Goal: Task Accomplishment & Management: Use online tool/utility

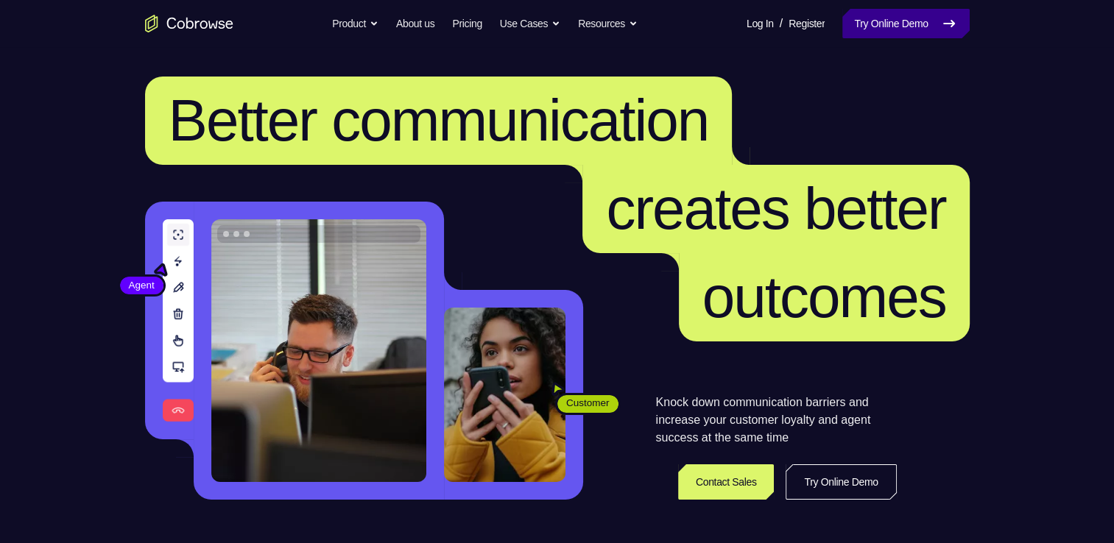
click at [898, 14] on link "Try Online Demo" at bounding box center [905, 23] width 127 height 29
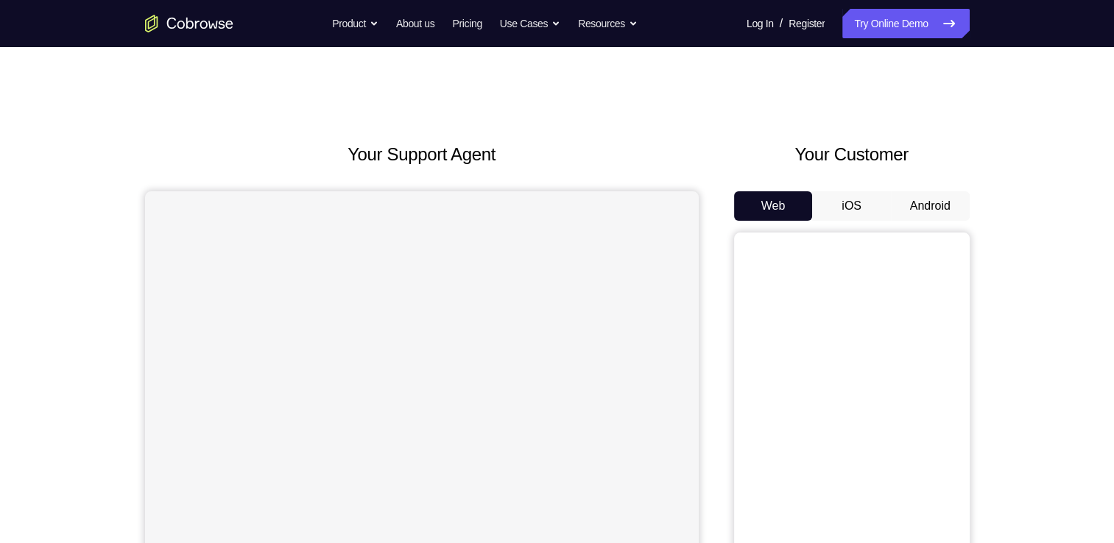
click at [922, 191] on button "Android" at bounding box center [930, 205] width 79 height 29
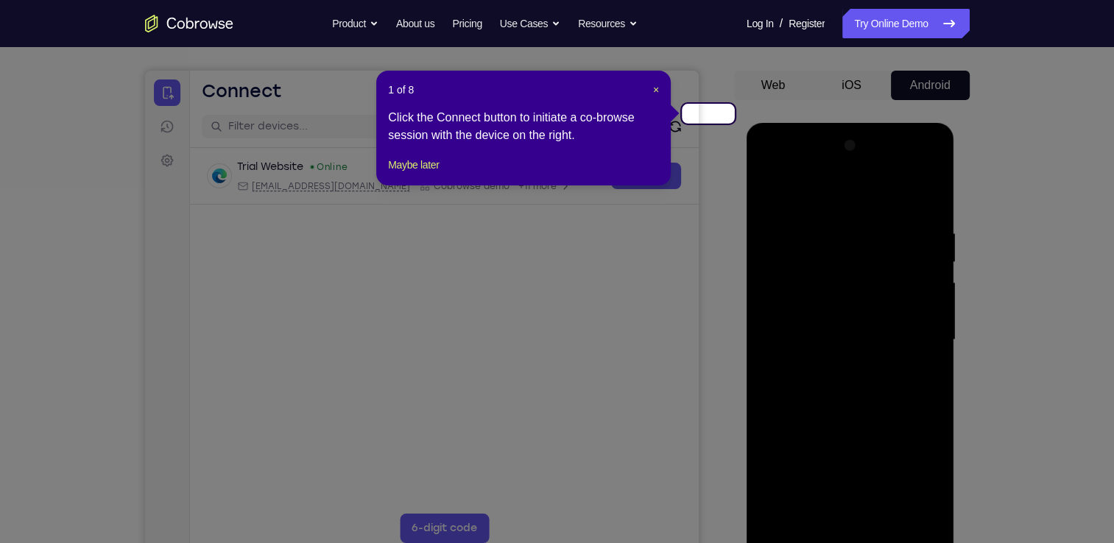
click at [655, 84] on header "1 of 8 ×" at bounding box center [523, 89] width 271 height 15
click at [657, 85] on span "×" at bounding box center [656, 90] width 6 height 12
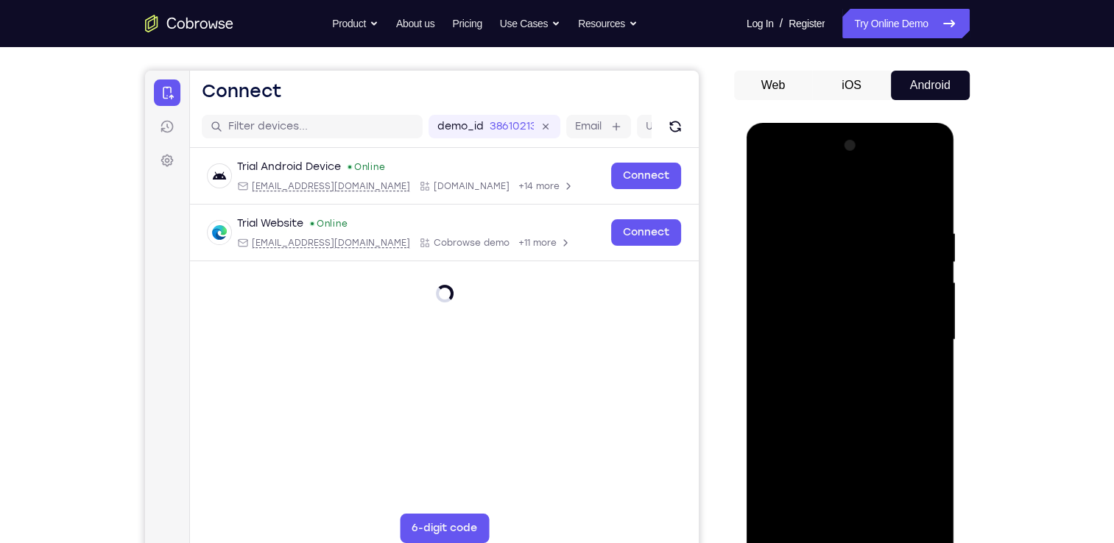
click at [851, 533] on div at bounding box center [851, 340] width 186 height 412
click at [902, 473] on div at bounding box center [851, 340] width 186 height 412
click at [793, 187] on div at bounding box center [851, 340] width 186 height 412
click at [908, 330] on div at bounding box center [851, 340] width 186 height 412
click at [862, 514] on div at bounding box center [851, 340] width 186 height 412
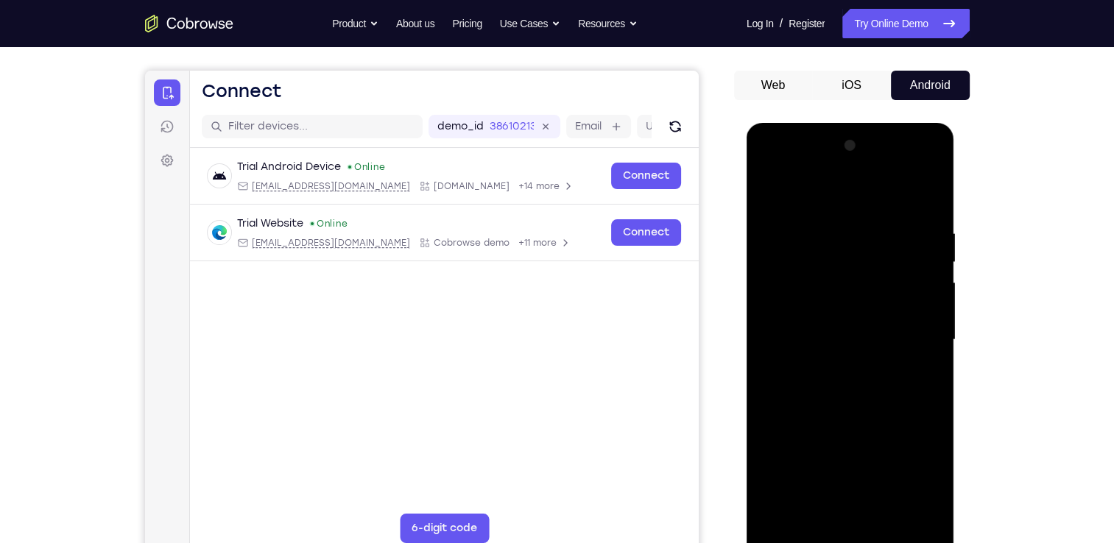
click at [834, 328] on div at bounding box center [851, 340] width 186 height 412
click at [811, 309] on div at bounding box center [851, 340] width 186 height 412
click at [828, 339] on div at bounding box center [851, 340] width 186 height 412
click at [893, 387] on div at bounding box center [851, 340] width 186 height 412
click at [873, 387] on div at bounding box center [851, 340] width 186 height 412
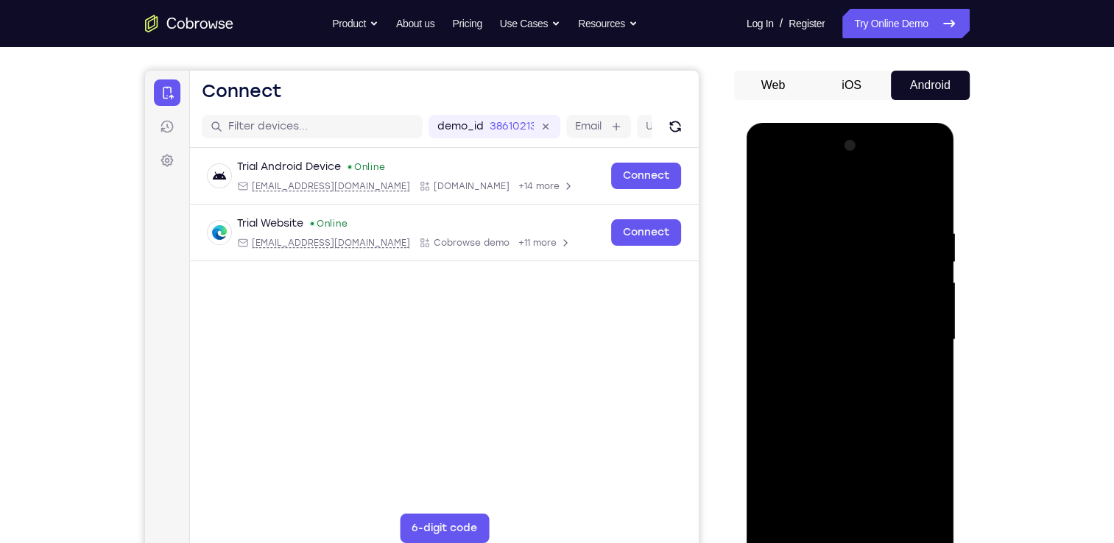
click at [861, 406] on div at bounding box center [851, 340] width 186 height 412
click at [931, 408] on div at bounding box center [851, 340] width 186 height 412
click at [842, 235] on div at bounding box center [851, 340] width 186 height 412
click at [923, 249] on div at bounding box center [851, 340] width 186 height 412
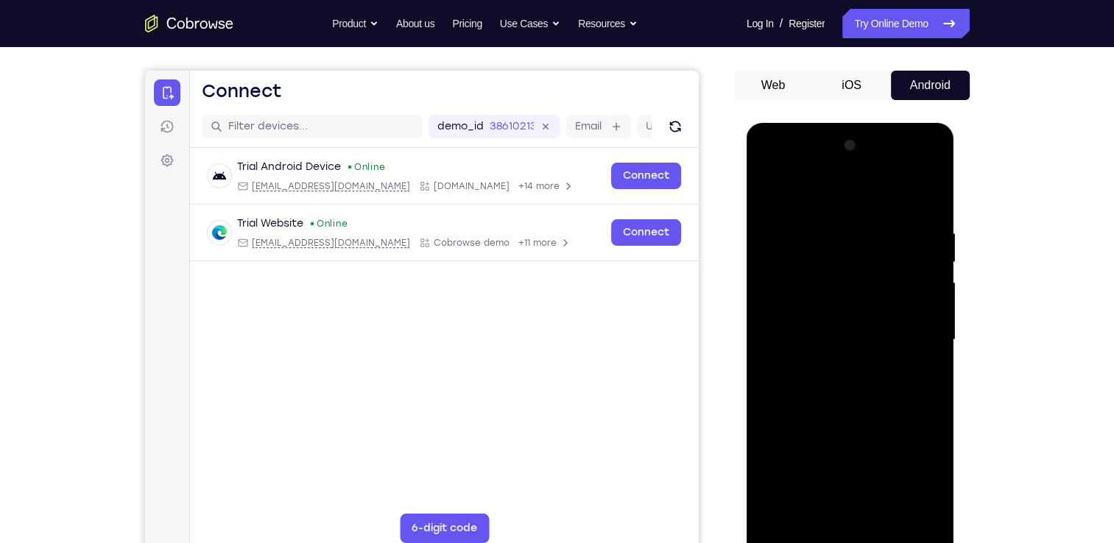
click at [923, 249] on div at bounding box center [851, 340] width 186 height 412
click at [929, 272] on div at bounding box center [851, 340] width 186 height 412
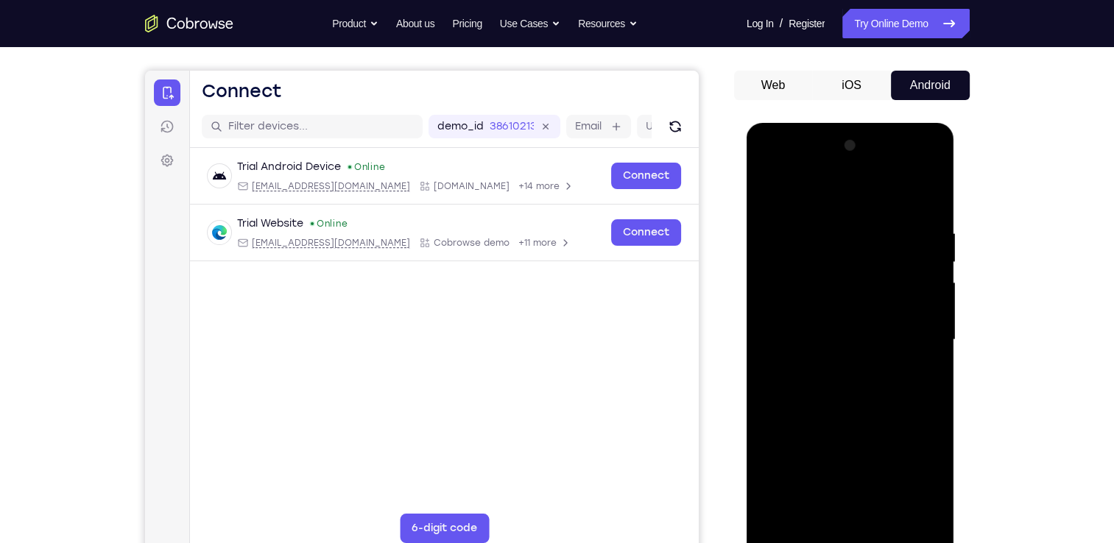
click at [928, 199] on div at bounding box center [851, 340] width 186 height 412
drag, startPoint x: 807, startPoint y: 476, endPoint x: 854, endPoint y: 296, distance: 186.5
click at [854, 296] on div at bounding box center [851, 340] width 186 height 412
drag, startPoint x: 867, startPoint y: 459, endPoint x: 867, endPoint y: 225, distance: 234.2
click at [867, 225] on div at bounding box center [851, 340] width 186 height 412
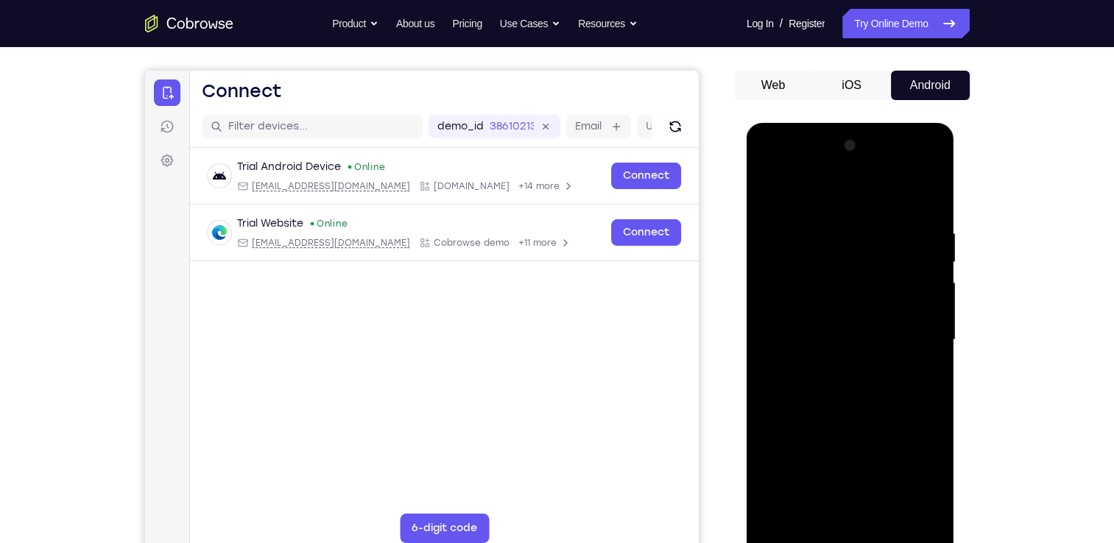
drag, startPoint x: 860, startPoint y: 422, endPoint x: 856, endPoint y: 219, distance: 202.5
click at [856, 219] on div at bounding box center [851, 340] width 186 height 412
drag, startPoint x: 845, startPoint y: 423, endPoint x: 867, endPoint y: 200, distance: 225.0
click at [867, 200] on div at bounding box center [851, 340] width 186 height 412
drag, startPoint x: 857, startPoint y: 413, endPoint x: 888, endPoint y: 218, distance: 197.6
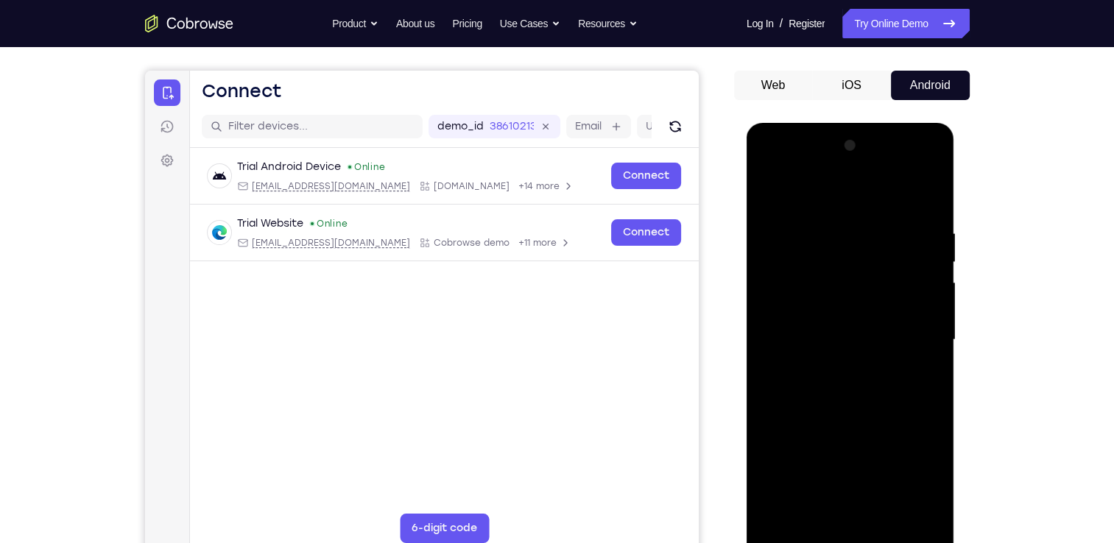
click at [888, 218] on div at bounding box center [851, 340] width 186 height 412
drag, startPoint x: 867, startPoint y: 415, endPoint x: 916, endPoint y: 233, distance: 188.3
click at [916, 233] on div at bounding box center [851, 340] width 186 height 412
drag, startPoint x: 873, startPoint y: 433, endPoint x: 870, endPoint y: 239, distance: 194.4
click at [870, 239] on div at bounding box center [851, 340] width 186 height 412
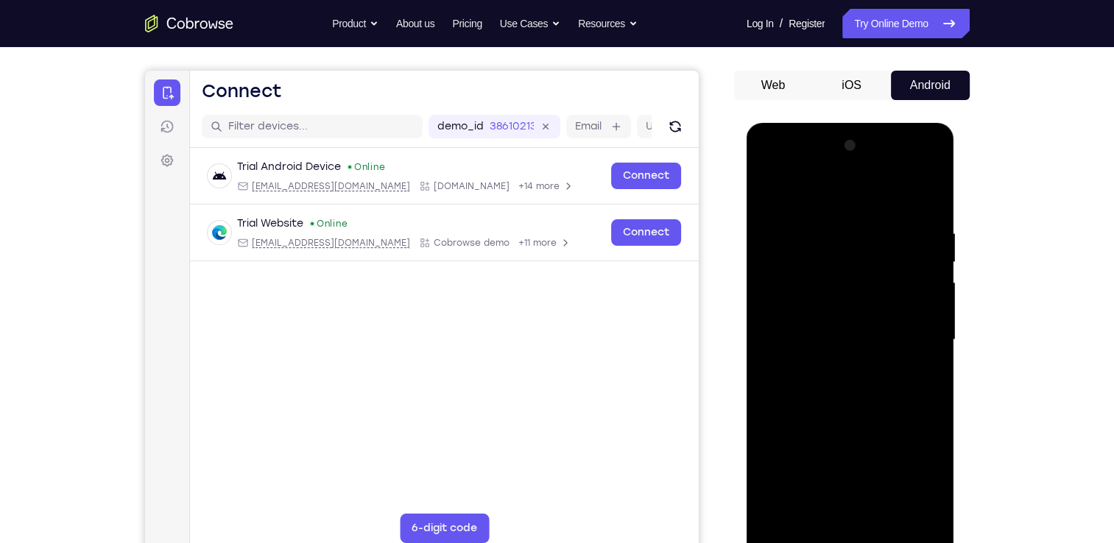
drag, startPoint x: 873, startPoint y: 437, endPoint x: 864, endPoint y: 209, distance: 228.4
click at [864, 209] on div at bounding box center [851, 340] width 186 height 412
drag, startPoint x: 849, startPoint y: 428, endPoint x: 875, endPoint y: 238, distance: 191.7
click at [875, 238] on div at bounding box center [851, 340] width 186 height 412
click at [785, 510] on div at bounding box center [851, 340] width 186 height 412
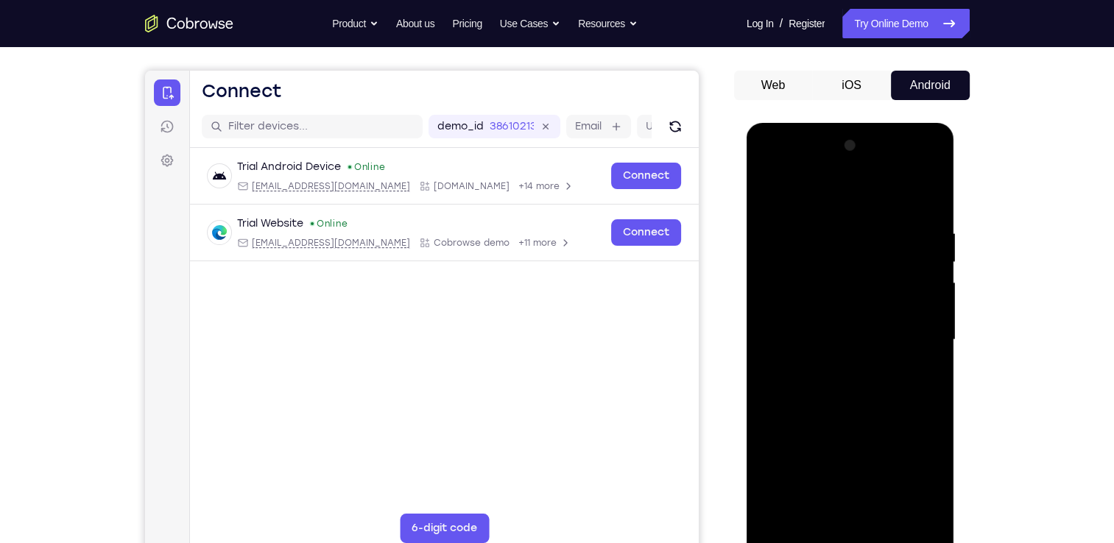
click at [785, 510] on div at bounding box center [851, 340] width 186 height 412
drag, startPoint x: 853, startPoint y: 203, endPoint x: 867, endPoint y: 390, distance: 186.8
click at [867, 390] on div at bounding box center [851, 340] width 186 height 412
click at [830, 218] on div at bounding box center [851, 340] width 186 height 412
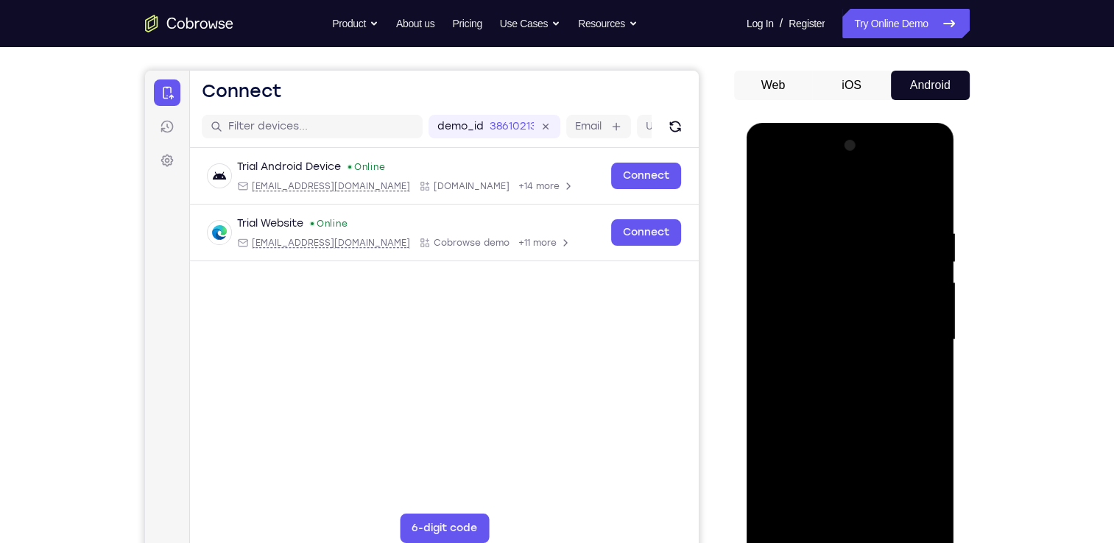
click at [929, 199] on div at bounding box center [851, 340] width 186 height 412
click at [917, 519] on div at bounding box center [851, 340] width 186 height 412
click at [781, 507] on div at bounding box center [851, 340] width 186 height 412
drag, startPoint x: 915, startPoint y: 213, endPoint x: 816, endPoint y: 230, distance: 100.8
click at [816, 230] on div at bounding box center [851, 340] width 186 height 412
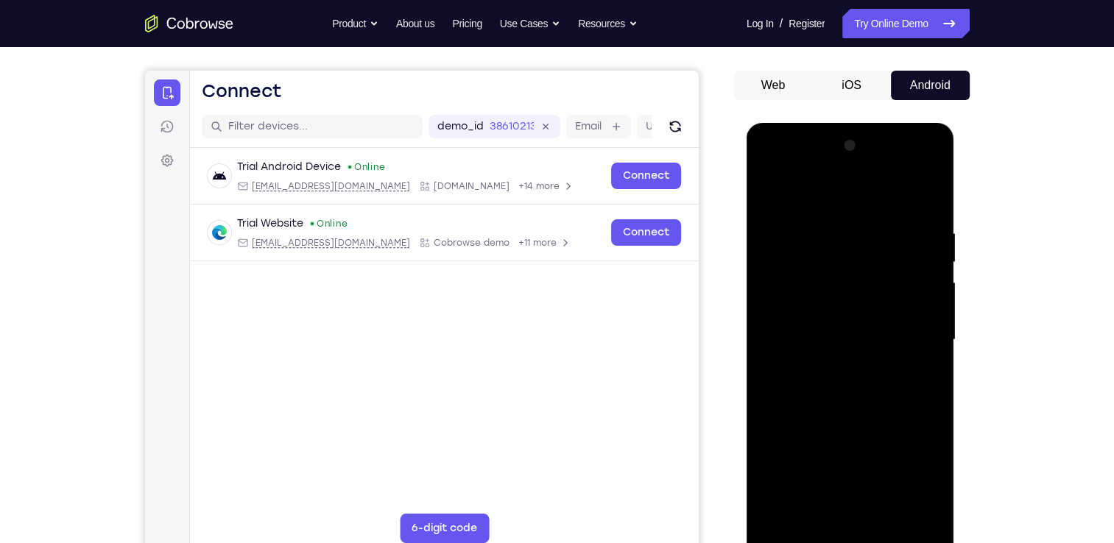
click at [827, 228] on div at bounding box center [851, 340] width 186 height 412
click at [929, 200] on div at bounding box center [851, 340] width 186 height 412
drag, startPoint x: 926, startPoint y: 229, endPoint x: 834, endPoint y: 241, distance: 92.8
click at [834, 241] on div at bounding box center [851, 340] width 186 height 412
drag, startPoint x: 923, startPoint y: 235, endPoint x: 813, endPoint y: 241, distance: 110.6
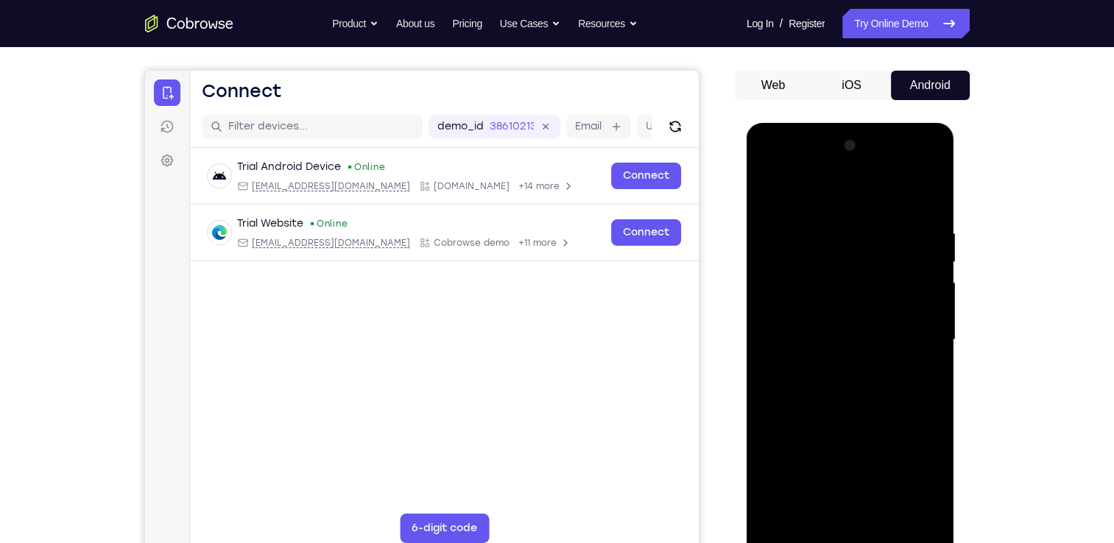
click at [813, 241] on div at bounding box center [851, 340] width 186 height 412
drag, startPoint x: 936, startPoint y: 232, endPoint x: 794, endPoint y: 237, distance: 142.2
click at [794, 237] on div at bounding box center [851, 340] width 186 height 412
drag, startPoint x: 926, startPoint y: 238, endPoint x: 803, endPoint y: 233, distance: 122.3
click at [803, 233] on div at bounding box center [851, 340] width 186 height 412
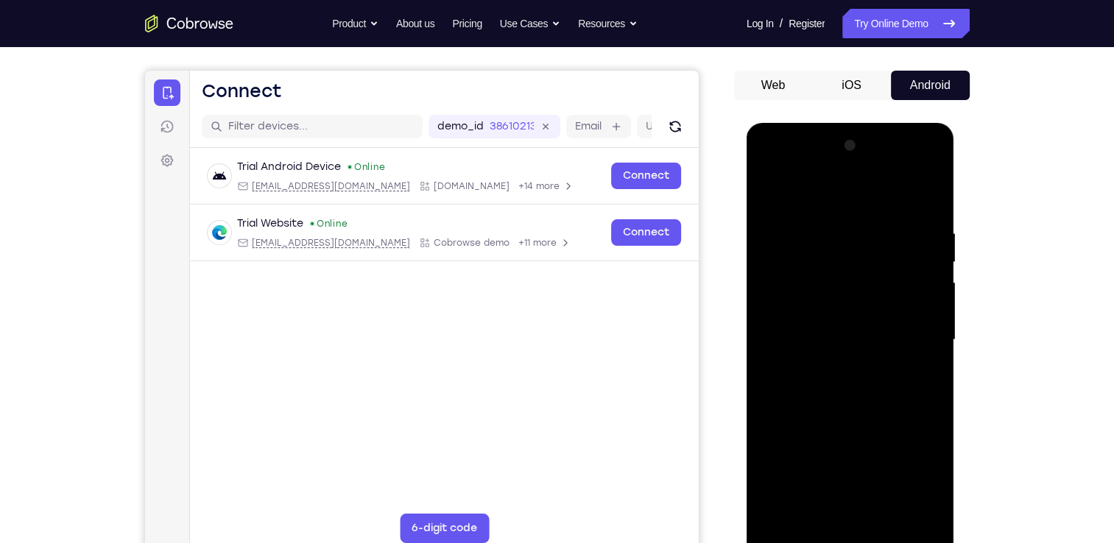
drag, startPoint x: 898, startPoint y: 233, endPoint x: 776, endPoint y: 233, distance: 122.2
click at [776, 233] on div at bounding box center [851, 340] width 186 height 412
drag, startPoint x: 926, startPoint y: 230, endPoint x: 825, endPoint y: 224, distance: 101.1
click at [825, 224] on div at bounding box center [851, 340] width 186 height 412
drag, startPoint x: 912, startPoint y: 222, endPoint x: 834, endPoint y: 225, distance: 78.1
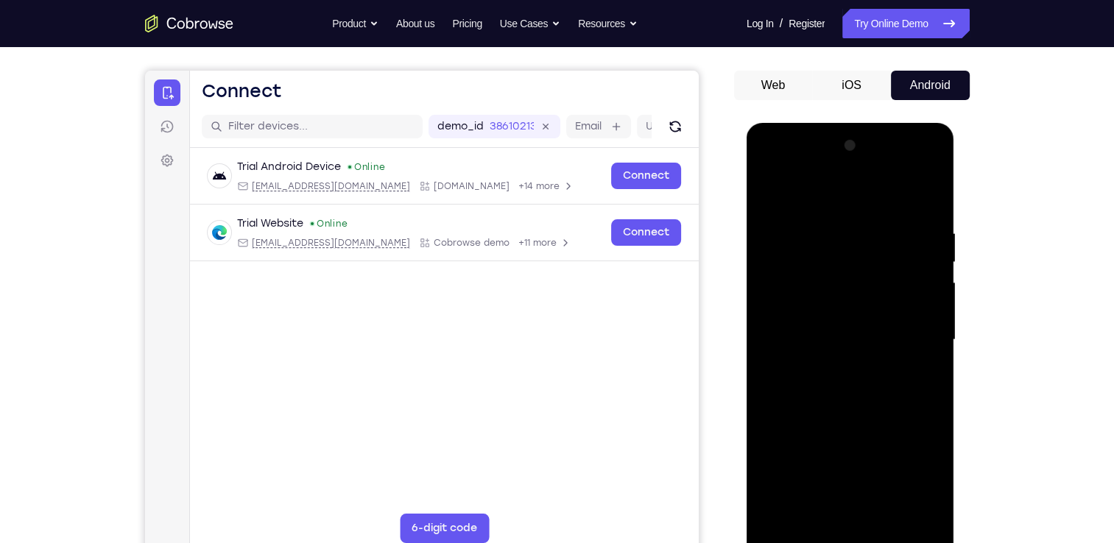
click at [834, 225] on div at bounding box center [851, 340] width 186 height 412
drag, startPoint x: 936, startPoint y: 219, endPoint x: 813, endPoint y: 216, distance: 123.0
click at [813, 216] on div at bounding box center [851, 340] width 186 height 412
drag, startPoint x: 920, startPoint y: 224, endPoint x: 831, endPoint y: 230, distance: 90.1
click at [831, 230] on div at bounding box center [851, 340] width 186 height 412
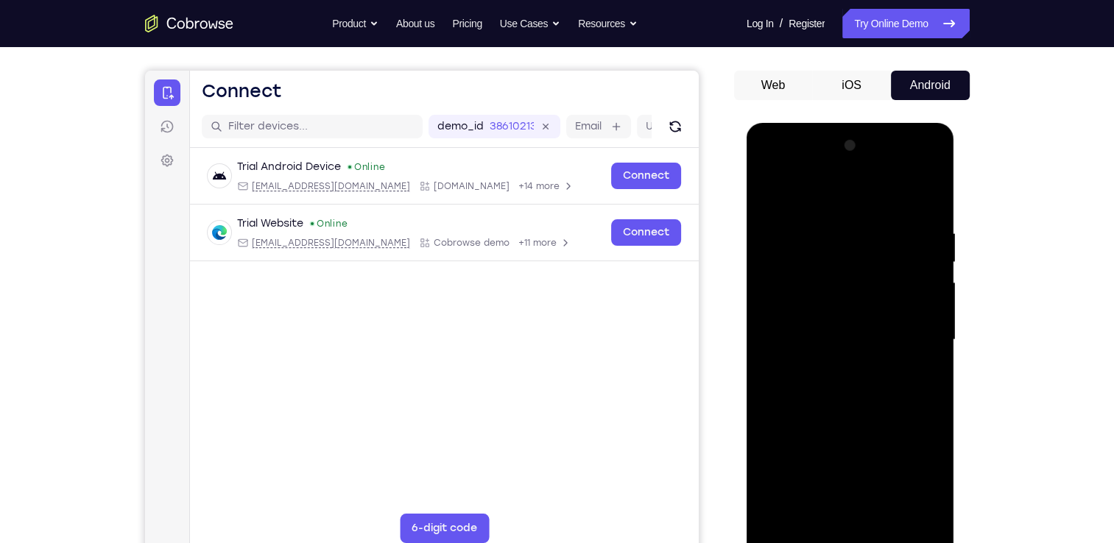
drag, startPoint x: 919, startPoint y: 222, endPoint x: 823, endPoint y: 225, distance: 96.5
click at [823, 225] on div at bounding box center [851, 340] width 186 height 412
drag, startPoint x: 932, startPoint y: 219, endPoint x: 809, endPoint y: 233, distance: 123.8
click at [809, 233] on div at bounding box center [851, 340] width 186 height 412
click at [783, 225] on div at bounding box center [851, 340] width 186 height 412
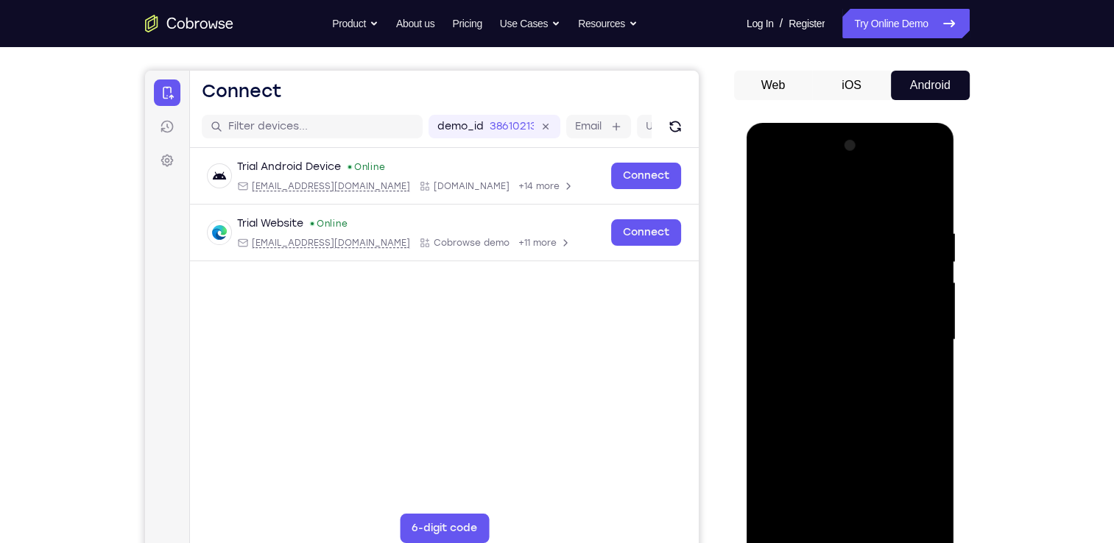
click at [917, 251] on div at bounding box center [851, 340] width 186 height 412
click at [928, 196] on div at bounding box center [851, 340] width 186 height 412
click at [920, 235] on div at bounding box center [851, 340] width 186 height 412
click at [927, 244] on div at bounding box center [851, 340] width 186 height 412
click at [926, 197] on div at bounding box center [851, 340] width 186 height 412
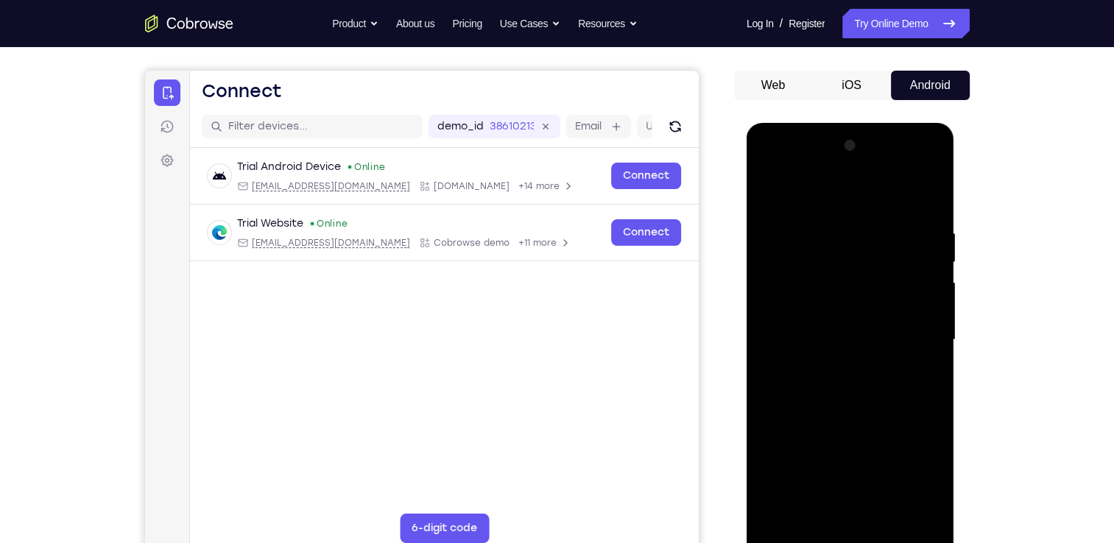
click at [870, 219] on div at bounding box center [851, 340] width 186 height 412
click at [929, 202] on div at bounding box center [851, 340] width 186 height 412
click at [780, 507] on div at bounding box center [851, 340] width 186 height 412
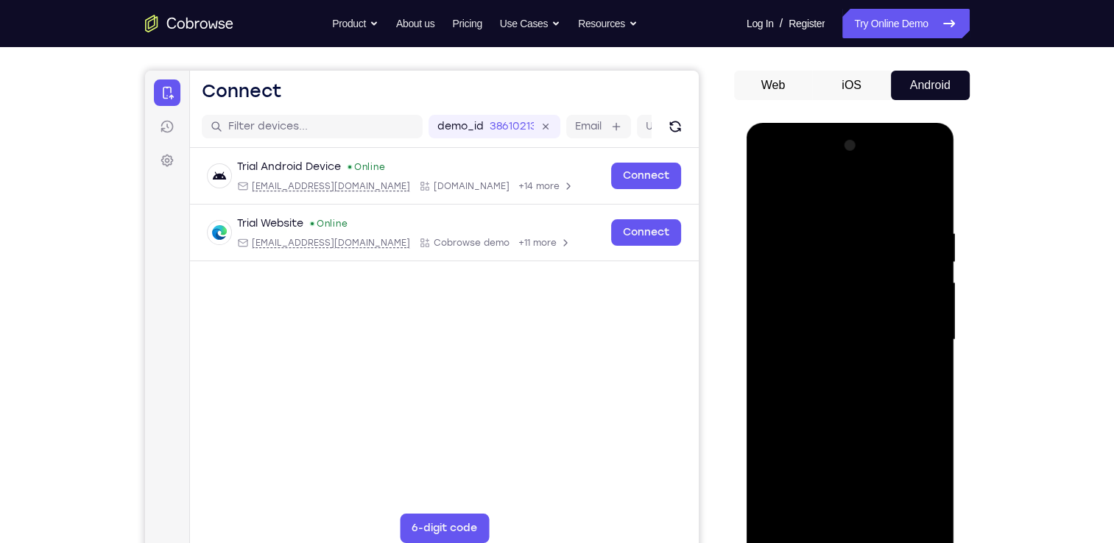
click at [780, 507] on div at bounding box center [851, 340] width 186 height 412
drag, startPoint x: 865, startPoint y: 260, endPoint x: 876, endPoint y: 518, distance: 258.7
click at [876, 518] on div at bounding box center [851, 340] width 186 height 412
click at [811, 514] on div at bounding box center [851, 340] width 186 height 412
click at [826, 189] on div at bounding box center [851, 340] width 186 height 412
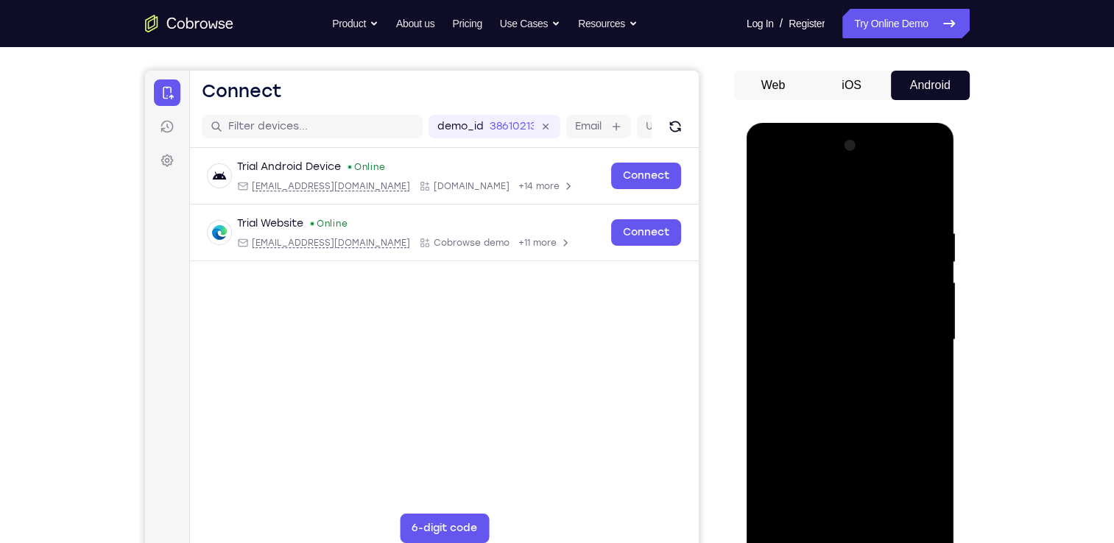
click at [857, 235] on div at bounding box center [851, 340] width 186 height 412
click at [775, 194] on div at bounding box center [851, 340] width 186 height 412
click at [819, 254] on div at bounding box center [851, 340] width 186 height 412
click at [829, 236] on div at bounding box center [851, 340] width 186 height 412
click at [773, 194] on div at bounding box center [851, 340] width 186 height 412
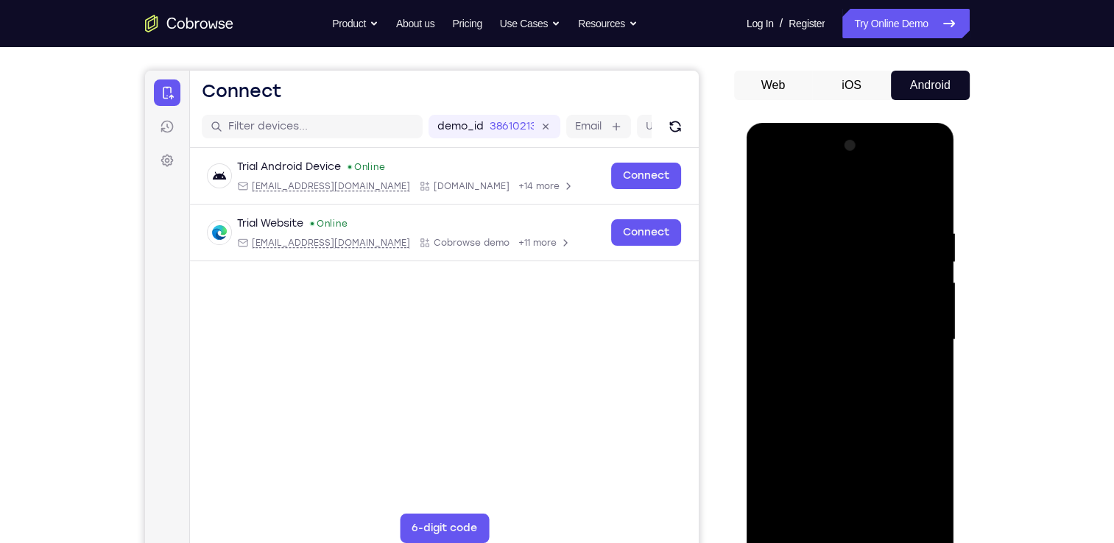
click at [820, 233] on div at bounding box center [851, 340] width 186 height 412
click at [771, 189] on div at bounding box center [851, 340] width 186 height 412
click at [930, 185] on div at bounding box center [851, 340] width 186 height 412
click at [851, 381] on div at bounding box center [851, 340] width 186 height 412
click at [934, 345] on div at bounding box center [851, 340] width 186 height 412
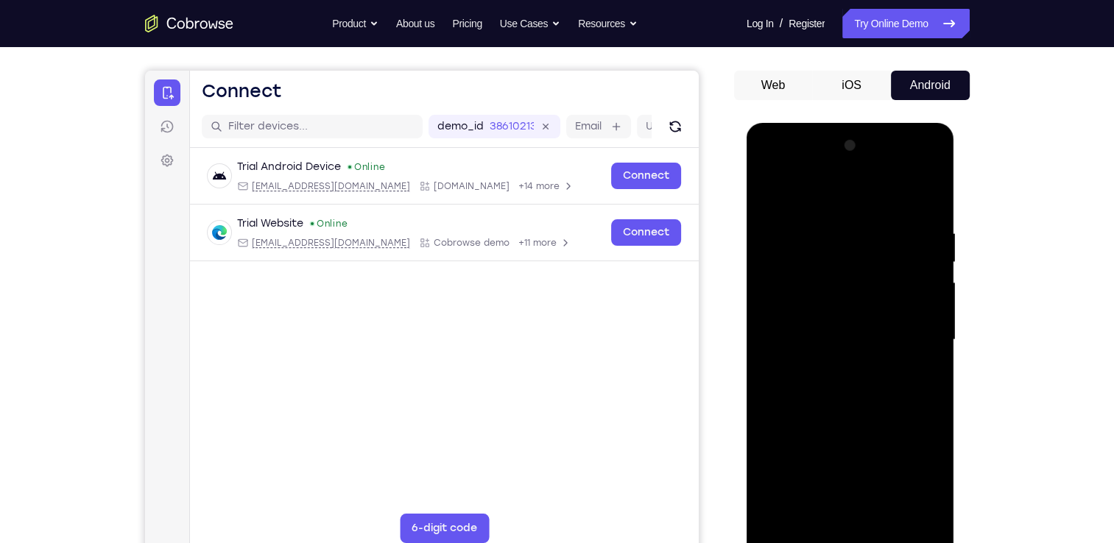
click at [931, 342] on div at bounding box center [851, 340] width 186 height 412
click at [931, 348] on div at bounding box center [851, 340] width 186 height 412
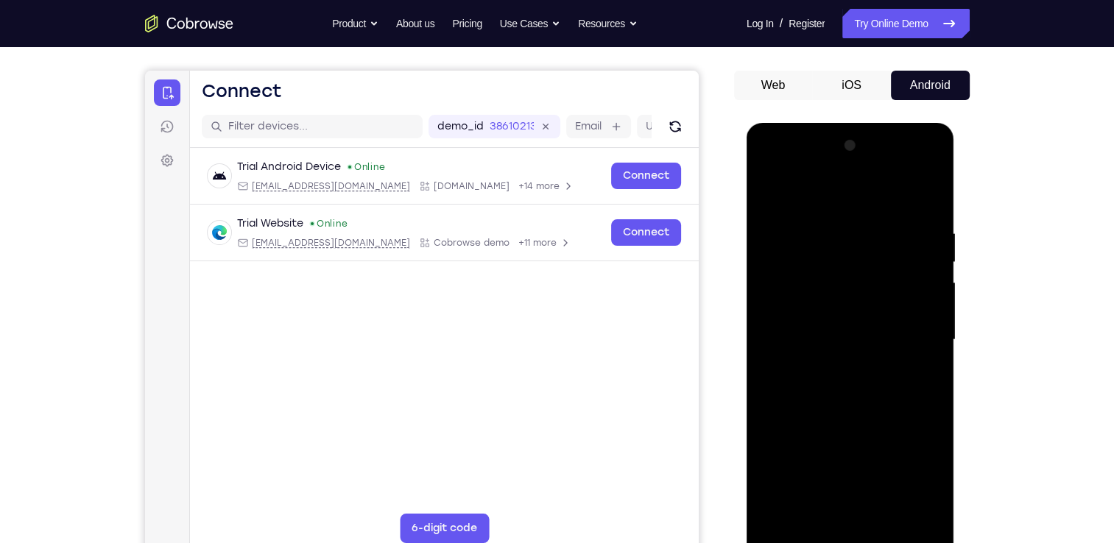
click at [931, 348] on div at bounding box center [851, 340] width 186 height 412
click at [929, 352] on div at bounding box center [851, 340] width 186 height 412
drag, startPoint x: 901, startPoint y: 440, endPoint x: 892, endPoint y: 301, distance: 139.5
click at [892, 301] on div at bounding box center [851, 340] width 186 height 412
drag, startPoint x: 892, startPoint y: 301, endPoint x: 915, endPoint y: 434, distance: 134.5
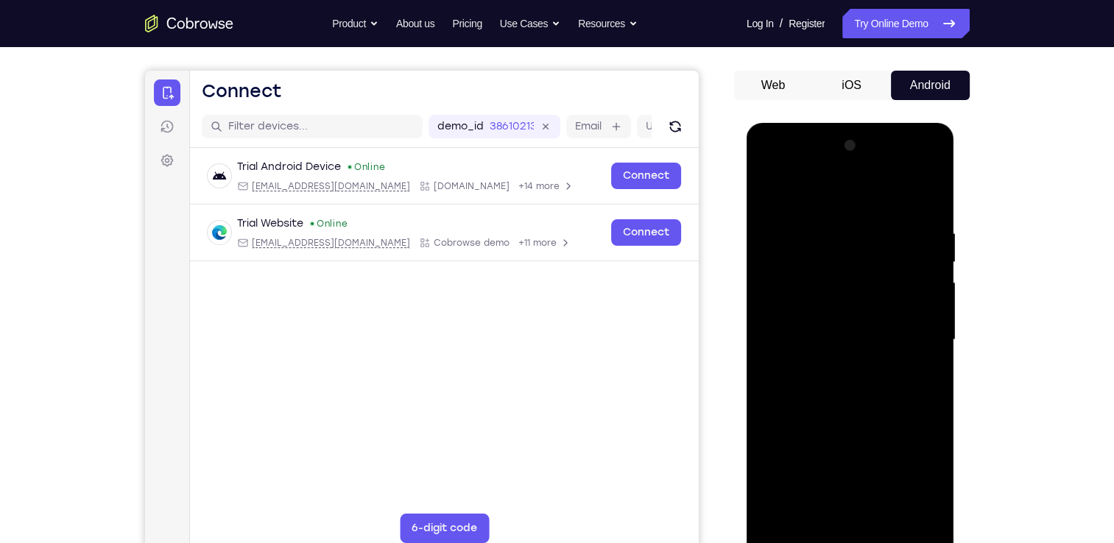
click at [915, 434] on div at bounding box center [851, 340] width 186 height 412
click at [930, 352] on div at bounding box center [851, 340] width 186 height 412
click at [769, 189] on div at bounding box center [851, 340] width 186 height 412
click at [798, 233] on div at bounding box center [851, 340] width 186 height 412
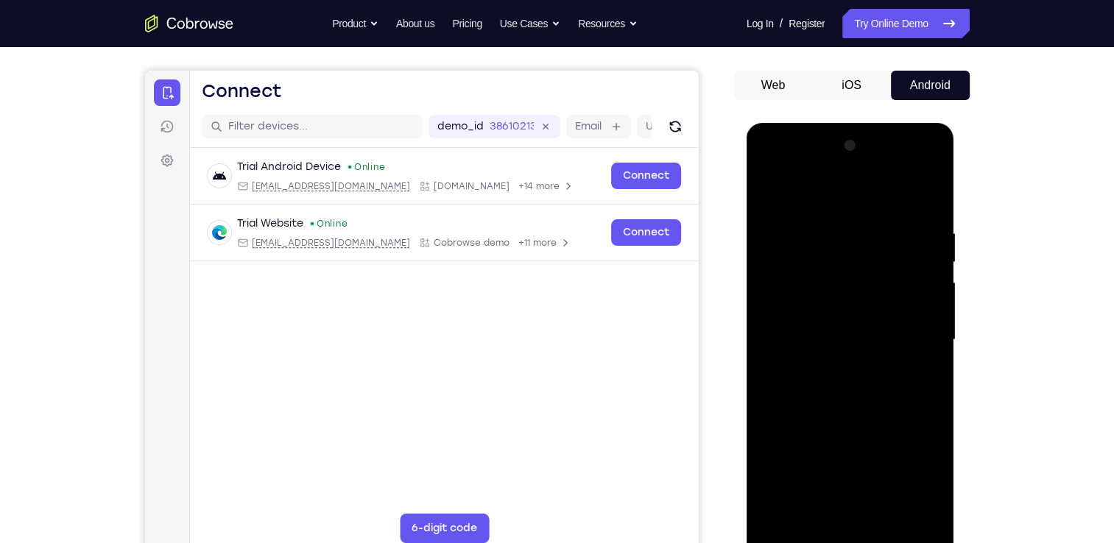
click at [932, 342] on div at bounding box center [851, 340] width 186 height 412
click at [935, 348] on div at bounding box center [851, 340] width 186 height 412
click at [772, 188] on div at bounding box center [851, 340] width 186 height 412
drag, startPoint x: 880, startPoint y: 449, endPoint x: 881, endPoint y: 233, distance: 216.5
click at [881, 233] on div at bounding box center [851, 340] width 186 height 412
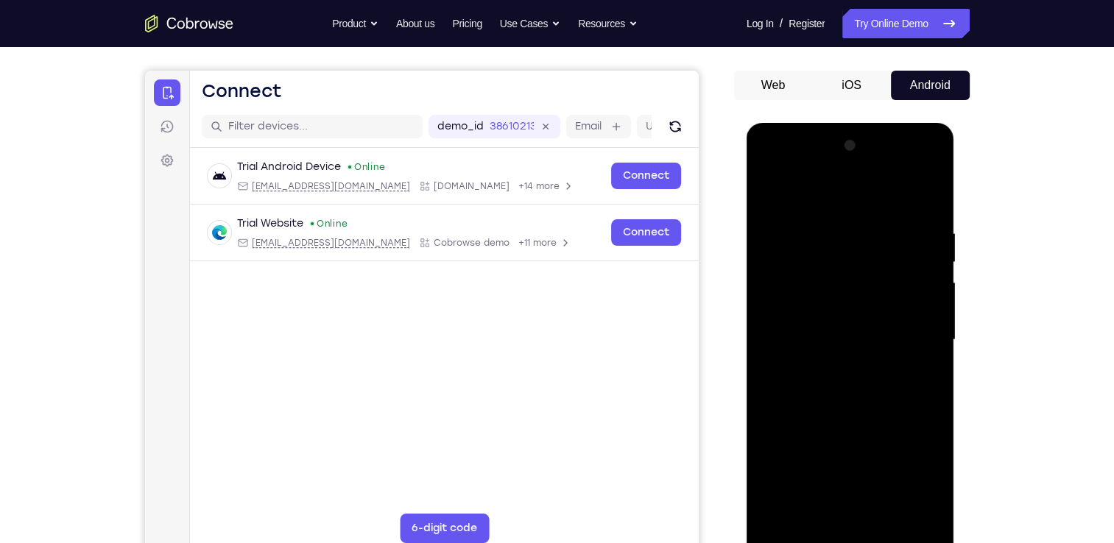
drag, startPoint x: 890, startPoint y: 465, endPoint x: 880, endPoint y: 268, distance: 196.8
click at [880, 268] on div at bounding box center [851, 340] width 186 height 412
click at [783, 511] on div at bounding box center [851, 340] width 186 height 412
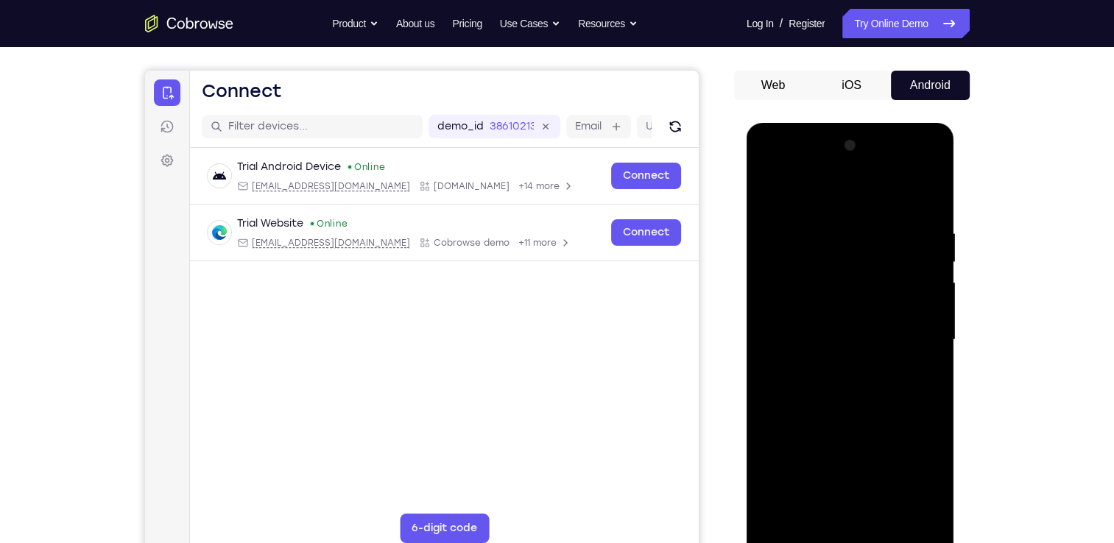
drag, startPoint x: 845, startPoint y: 191, endPoint x: 843, endPoint y: 437, distance: 245.9
click at [843, 437] on div at bounding box center [851, 340] width 186 height 412
click at [915, 511] on div at bounding box center [851, 340] width 186 height 412
click at [787, 513] on div at bounding box center [851, 340] width 186 height 412
click at [880, 228] on div at bounding box center [851, 340] width 186 height 412
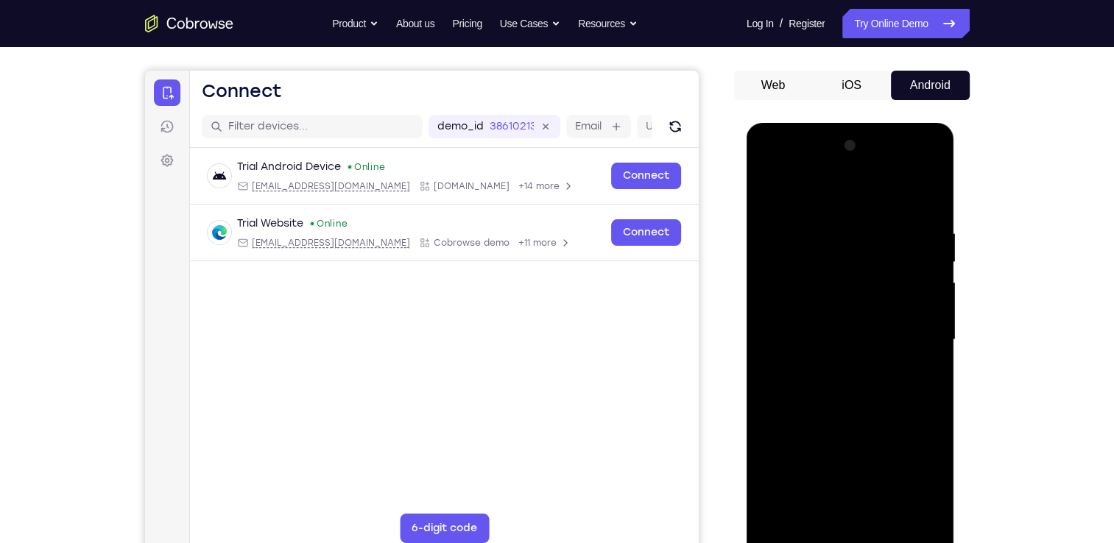
click at [929, 199] on div at bounding box center [851, 340] width 186 height 412
click at [923, 511] on div at bounding box center [851, 340] width 186 height 412
drag, startPoint x: 864, startPoint y: 381, endPoint x: 891, endPoint y: 270, distance: 113.8
click at [891, 270] on div at bounding box center [851, 340] width 186 height 412
click at [784, 391] on div at bounding box center [851, 340] width 186 height 412
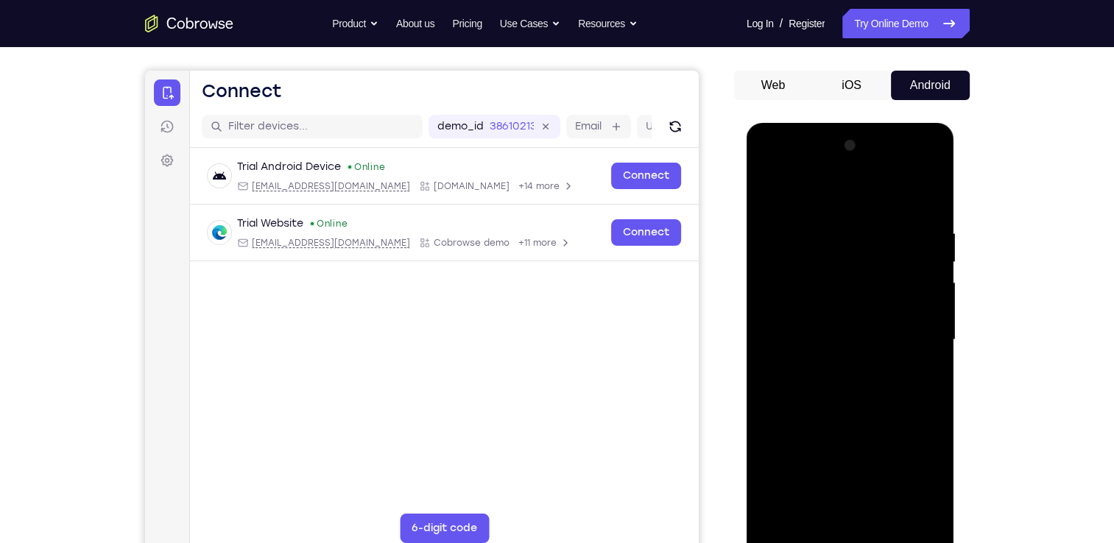
click at [775, 186] on div at bounding box center [851, 340] width 186 height 412
click at [916, 378] on div at bounding box center [851, 340] width 186 height 412
click at [931, 260] on div at bounding box center [851, 340] width 186 height 412
click at [769, 188] on div at bounding box center [851, 340] width 186 height 412
click at [783, 512] on div at bounding box center [851, 340] width 186 height 412
